Goal: Information Seeking & Learning: Find specific fact

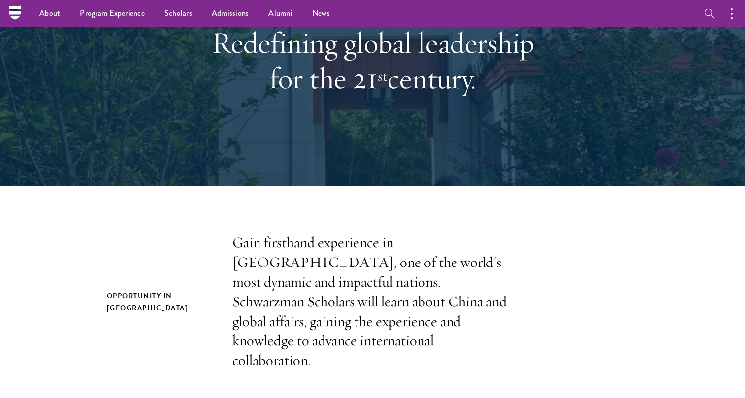
scroll to position [65, 0]
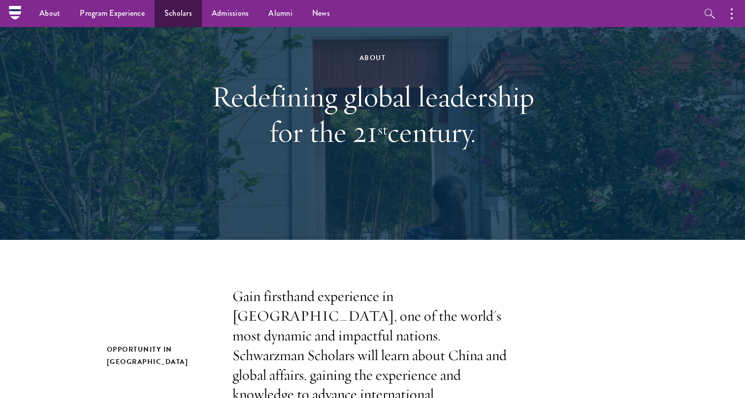
click at [177, 9] on link "Scholars" at bounding box center [178, 13] width 47 height 27
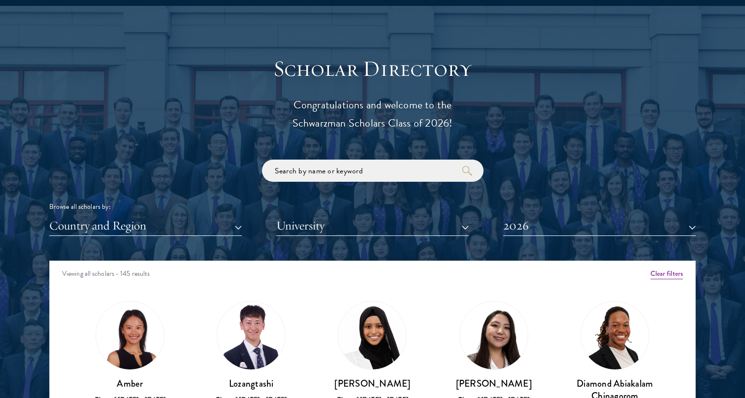
scroll to position [1048, 0]
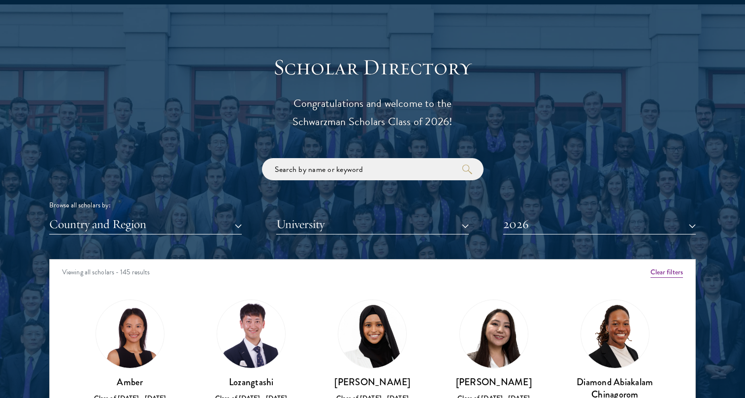
click at [316, 221] on button "University" at bounding box center [372, 224] width 192 height 20
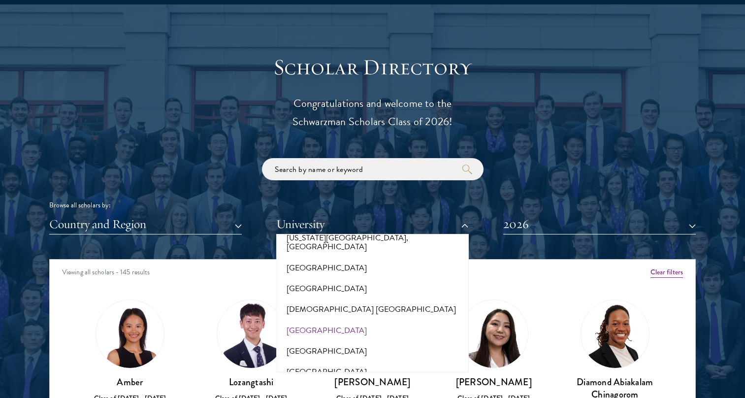
scroll to position [1074, 0]
click at [324, 169] on input "search" at bounding box center [372, 169] width 221 height 22
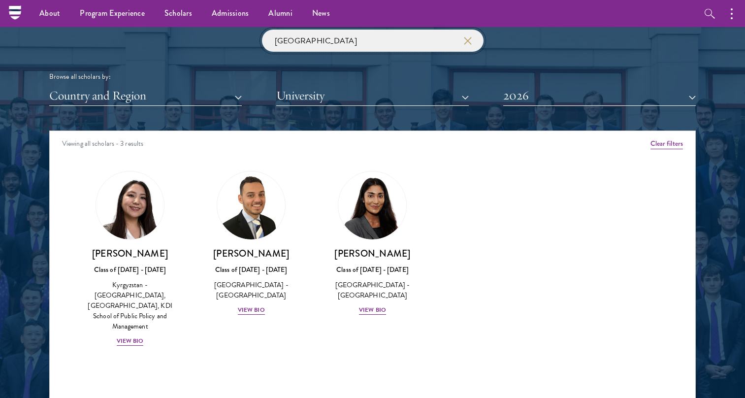
scroll to position [1169, 0]
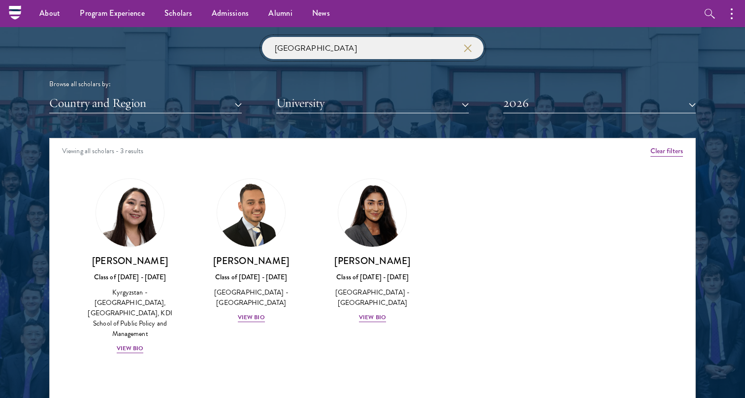
drag, startPoint x: 317, startPoint y: 48, endPoint x: 215, endPoint y: 46, distance: 102.4
click at [217, 48] on div "[GEOGRAPHIC_DATA] Browse all scholars by: Country and Region All Countries and …" at bounding box center [372, 75] width 646 height 76
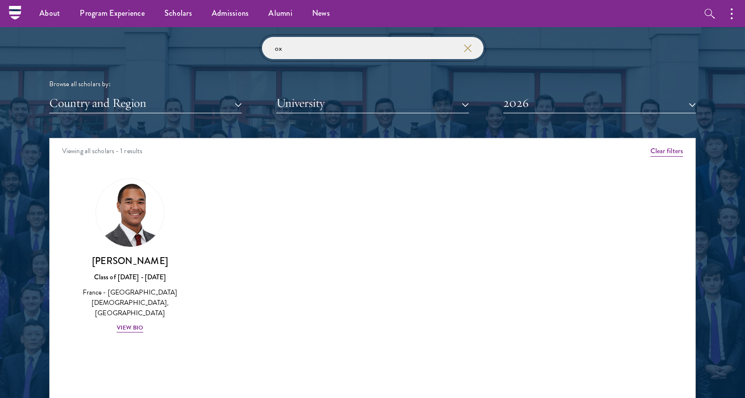
type input "o"
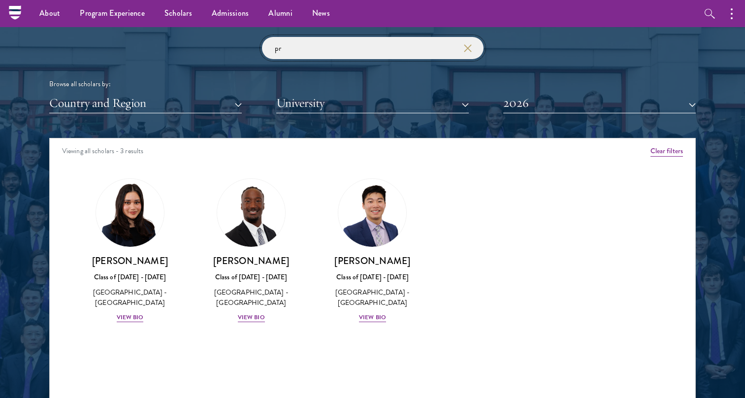
type input "p"
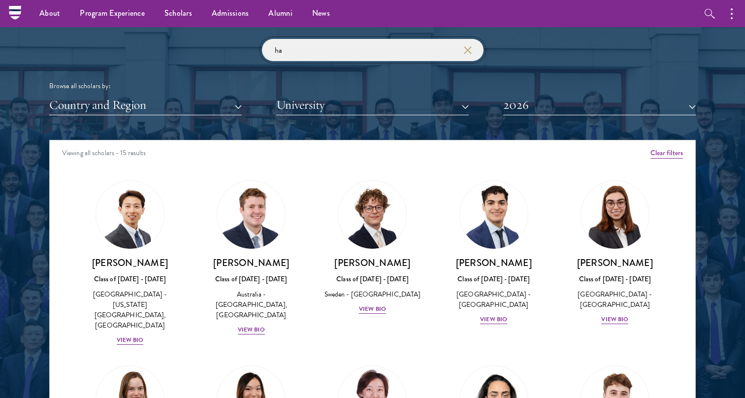
type input "h"
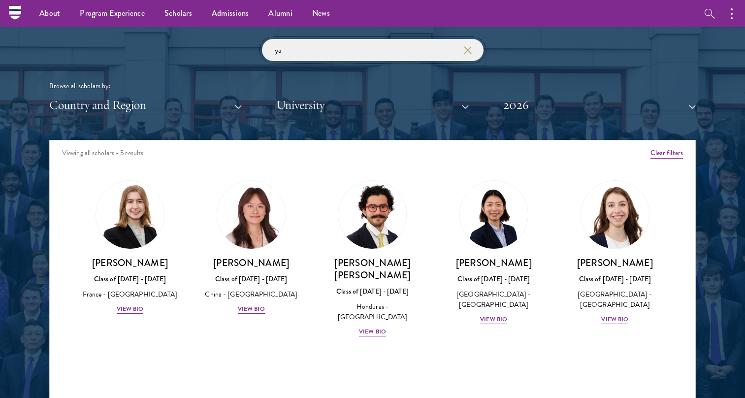
type input "y"
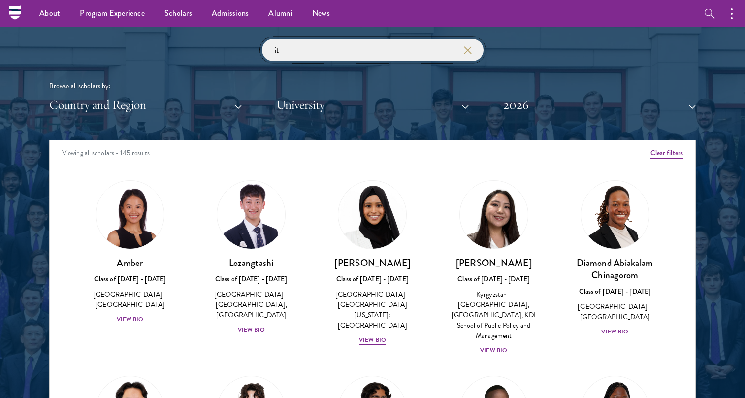
type input "i"
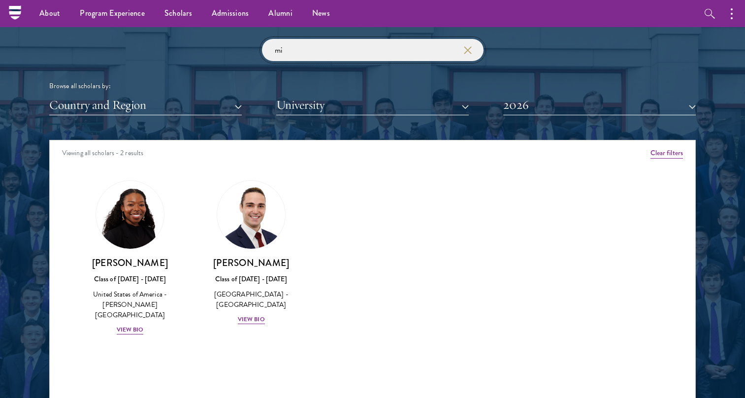
type input "m"
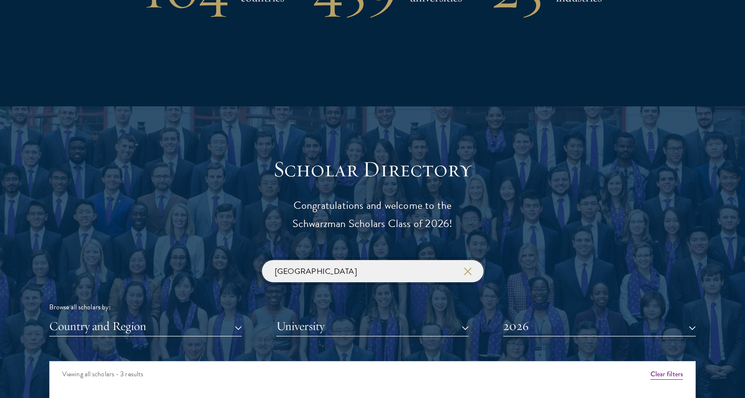
scroll to position [1090, 0]
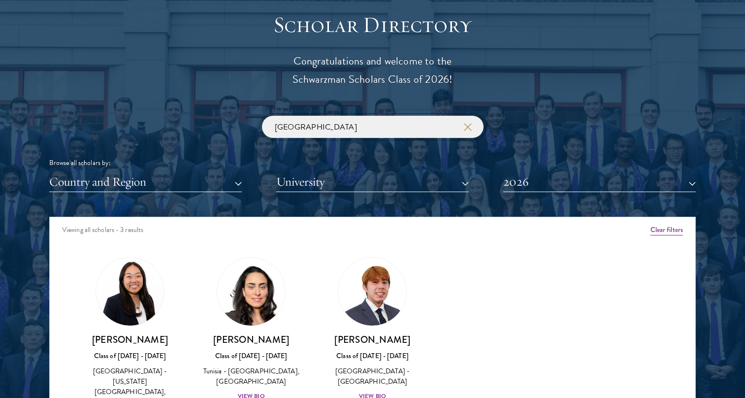
type input "[GEOGRAPHIC_DATA]"
click at [471, 125] on icon "button" at bounding box center [468, 127] width 8 height 8
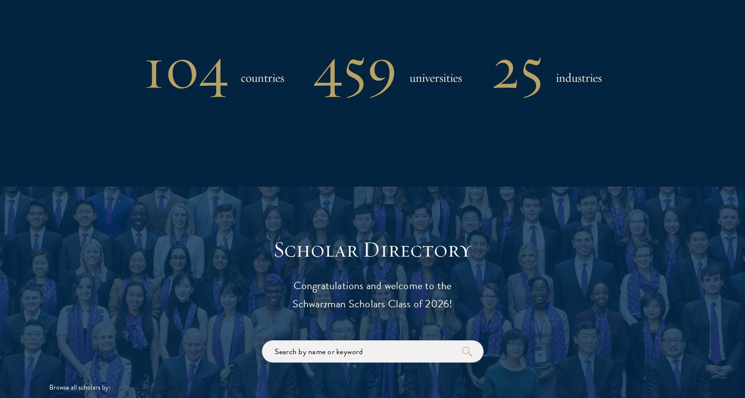
scroll to position [1027, 0]
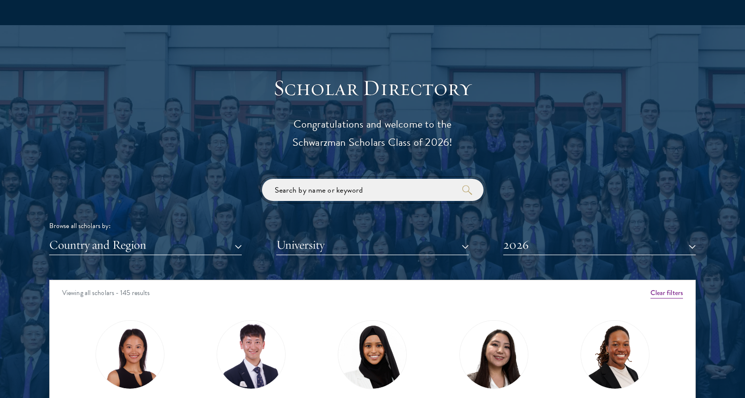
click at [334, 184] on input "search" at bounding box center [372, 190] width 221 height 22
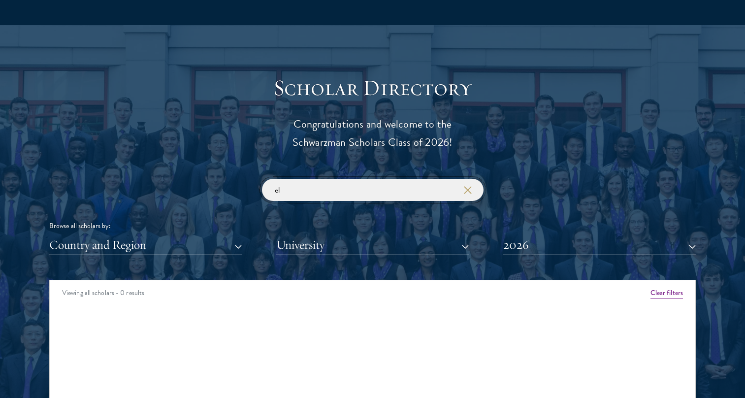
type input "e"
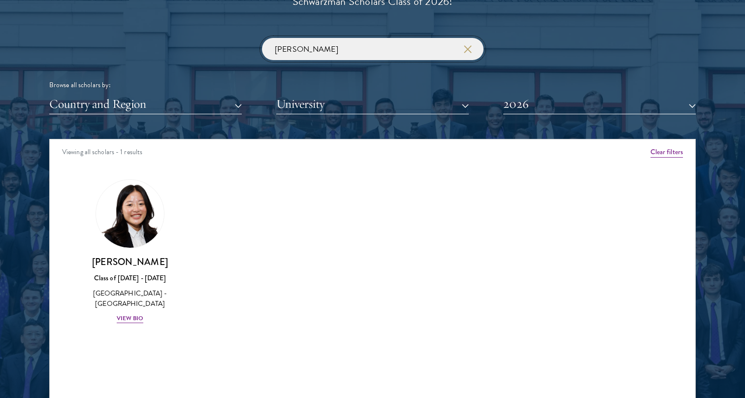
scroll to position [1186, 0]
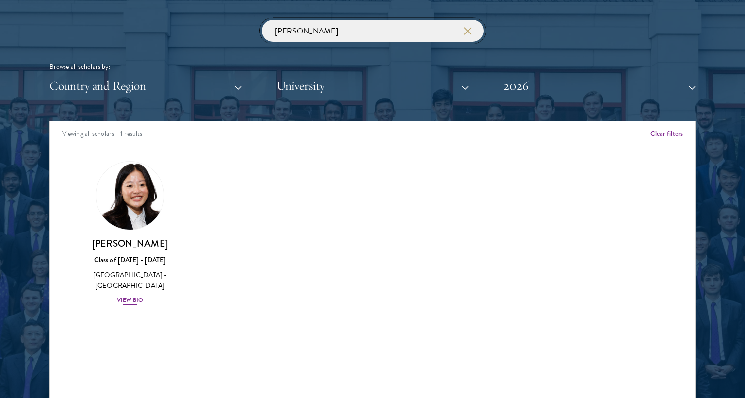
type input "[PERSON_NAME]"
click at [133, 298] on div "View Bio" at bounding box center [130, 299] width 27 height 9
